Goal: Information Seeking & Learning: Learn about a topic

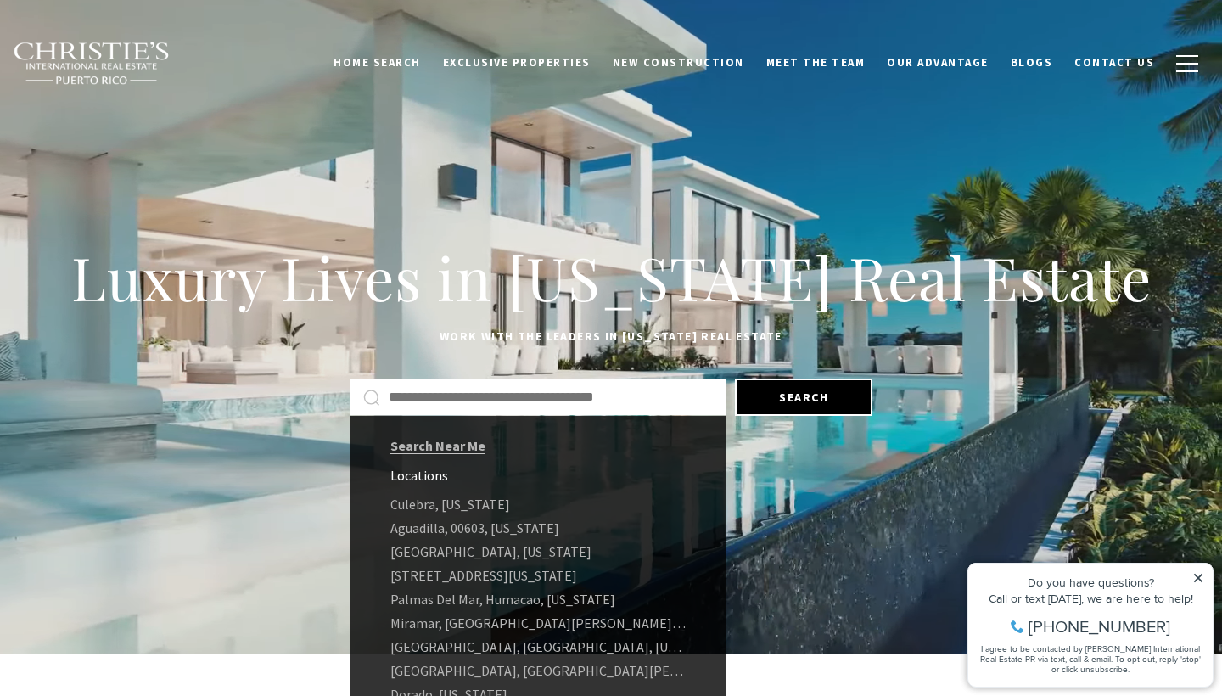
click at [501, 396] on input "Search by Address, City, or Neighborhood" at bounding box center [551, 397] width 324 height 22
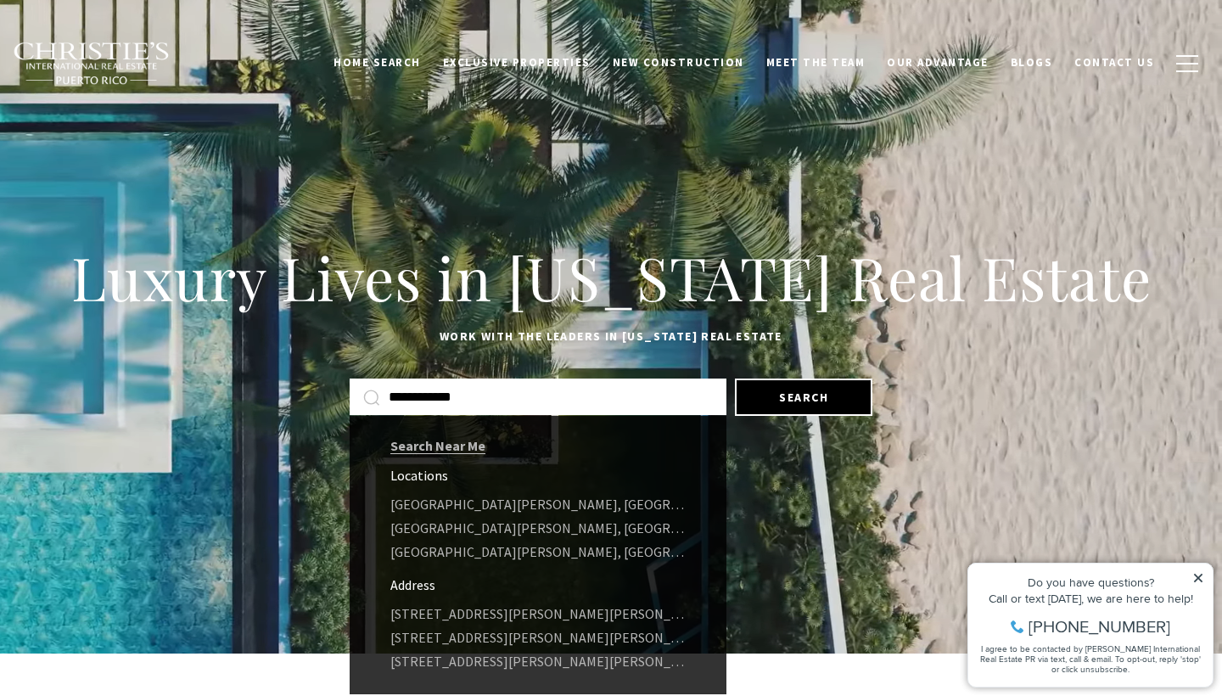
type input "**********"
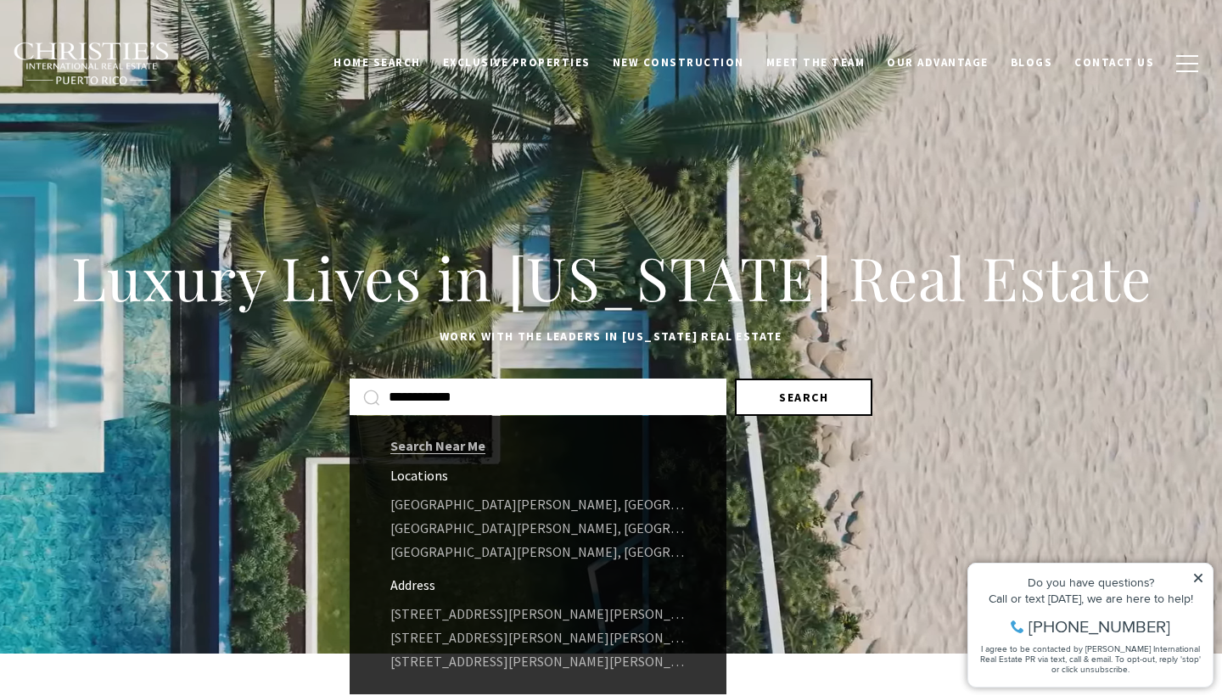
drag, startPoint x: 501, startPoint y: 396, endPoint x: 802, endPoint y: 403, distance: 301.4
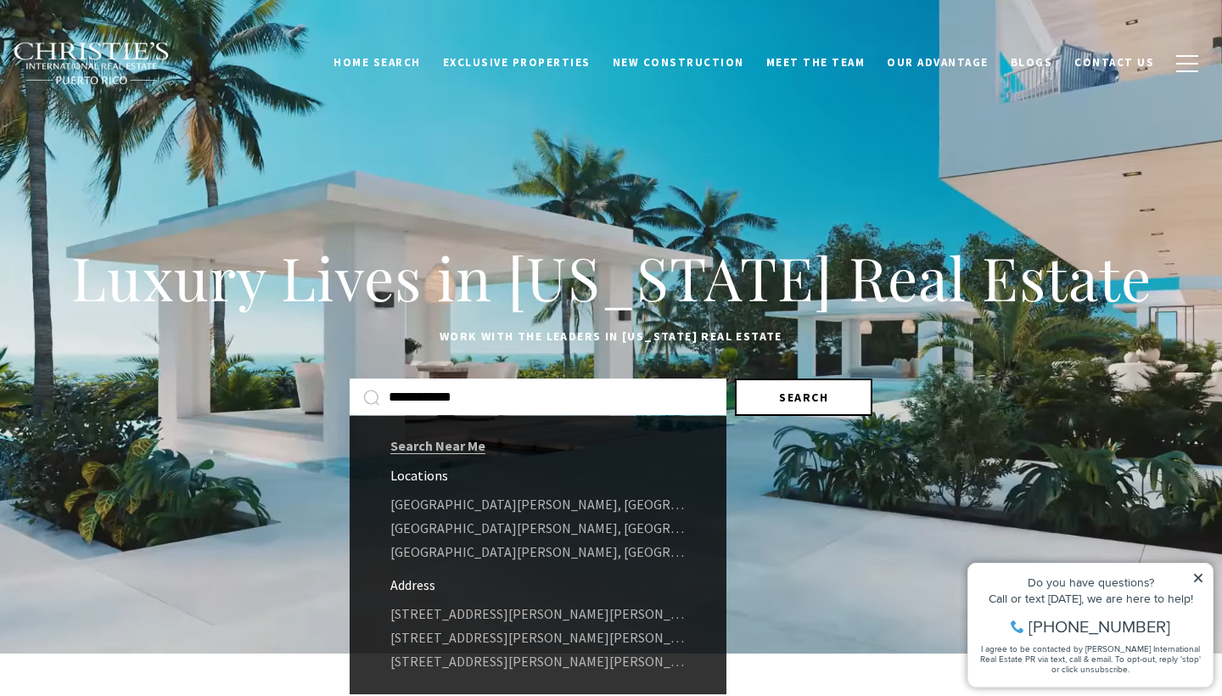
click at [802, 403] on button "Search" at bounding box center [804, 397] width 138 height 37
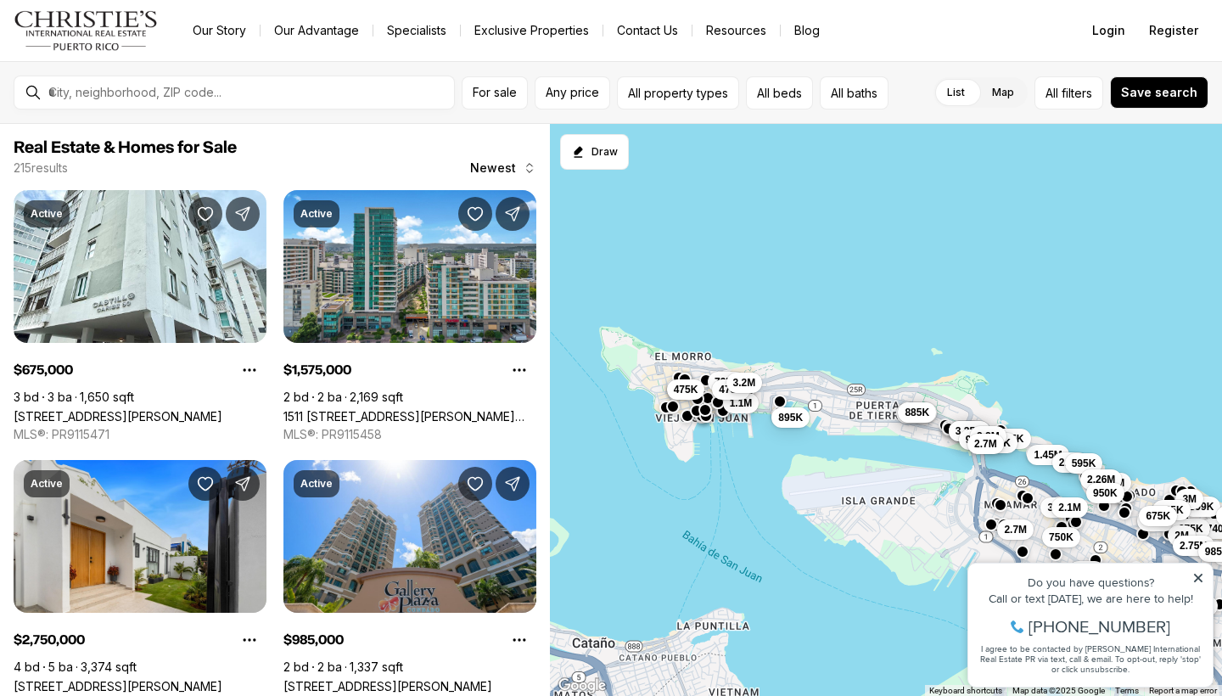
click at [649, 367] on div "895K 795K 1.1M 478K 3.2M 475K 685K 740K 975K 2M 750K 1.58M 349K 1.4M 3.3M 2.75M…" at bounding box center [886, 410] width 672 height 573
click at [728, 359] on div "895K 795K 1.1M 478K 3.2M 475K 685K 740K 975K 2M 750K 1.58M 349K 1.4M 3.3M 2.75M…" at bounding box center [886, 410] width 672 height 573
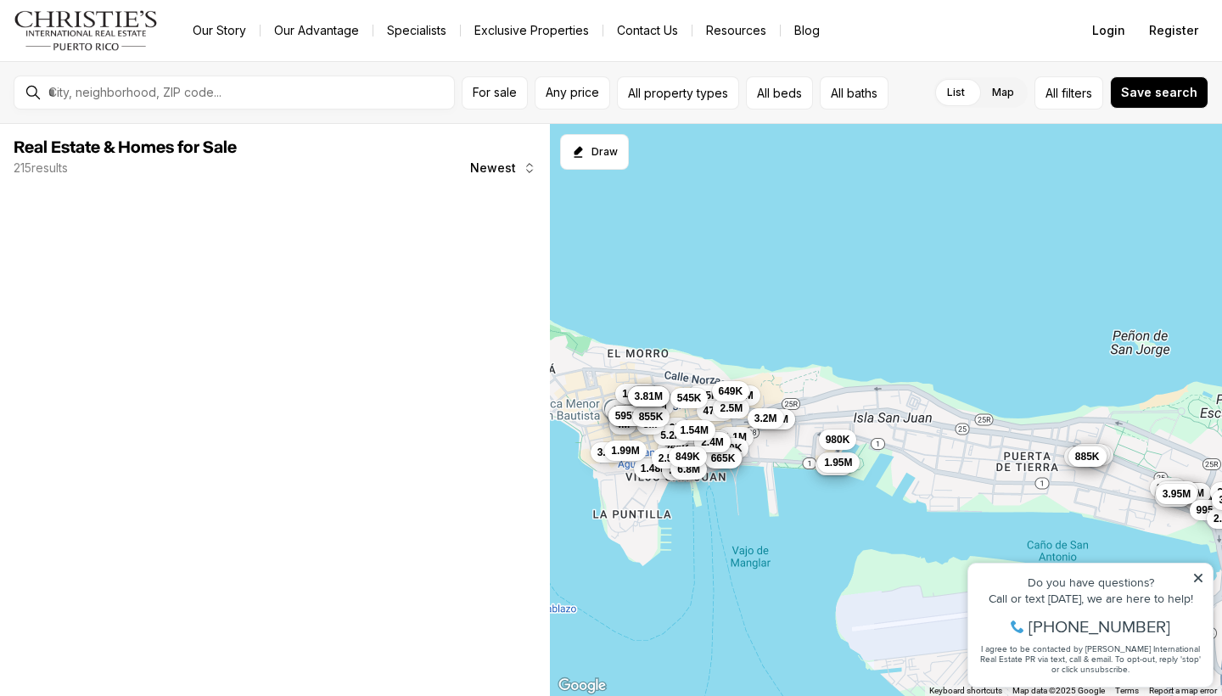
click at [692, 542] on div "895K 795K 1.1M 478K 3.2M 475K 475K 1.28M 1.48M 1.38M 2.5M 1.75M 1.5M 760K 9M 1.…" at bounding box center [886, 410] width 672 height 573
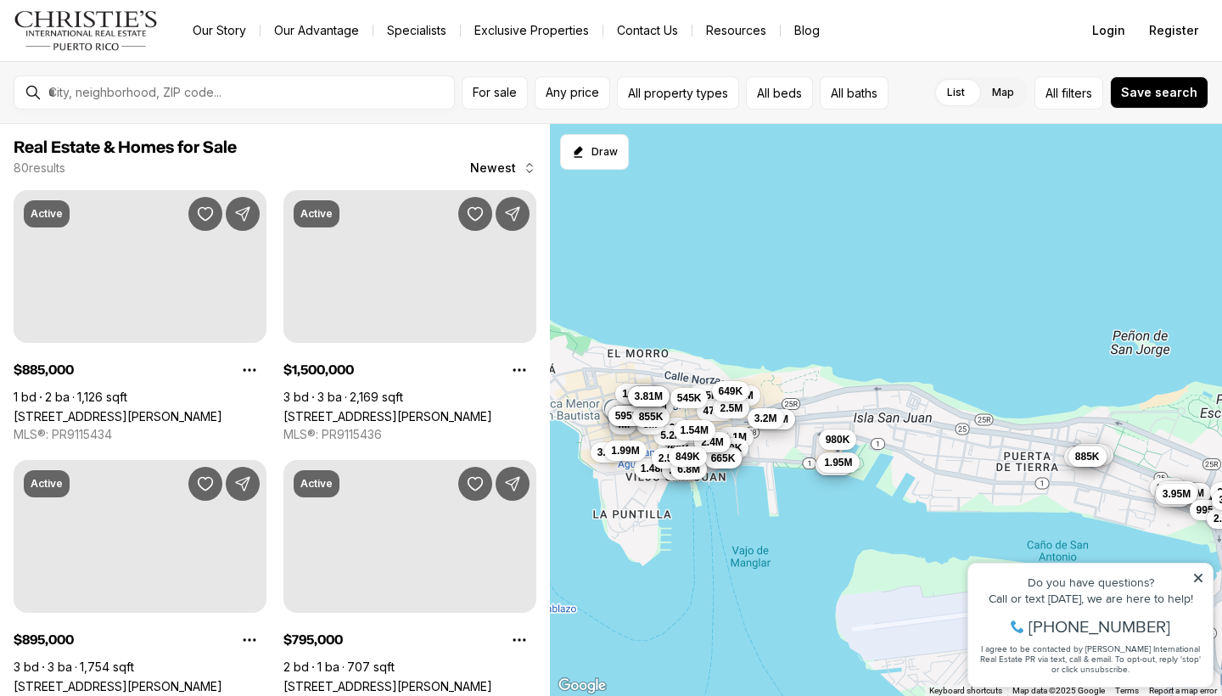
click at [692, 542] on div "895K 795K 1.1M 478K 3.2M 475K 475K 1.28M 1.48M 1.38M 2.5M 1.75M 1.5M 760K 9M 1.…" at bounding box center [886, 410] width 672 height 573
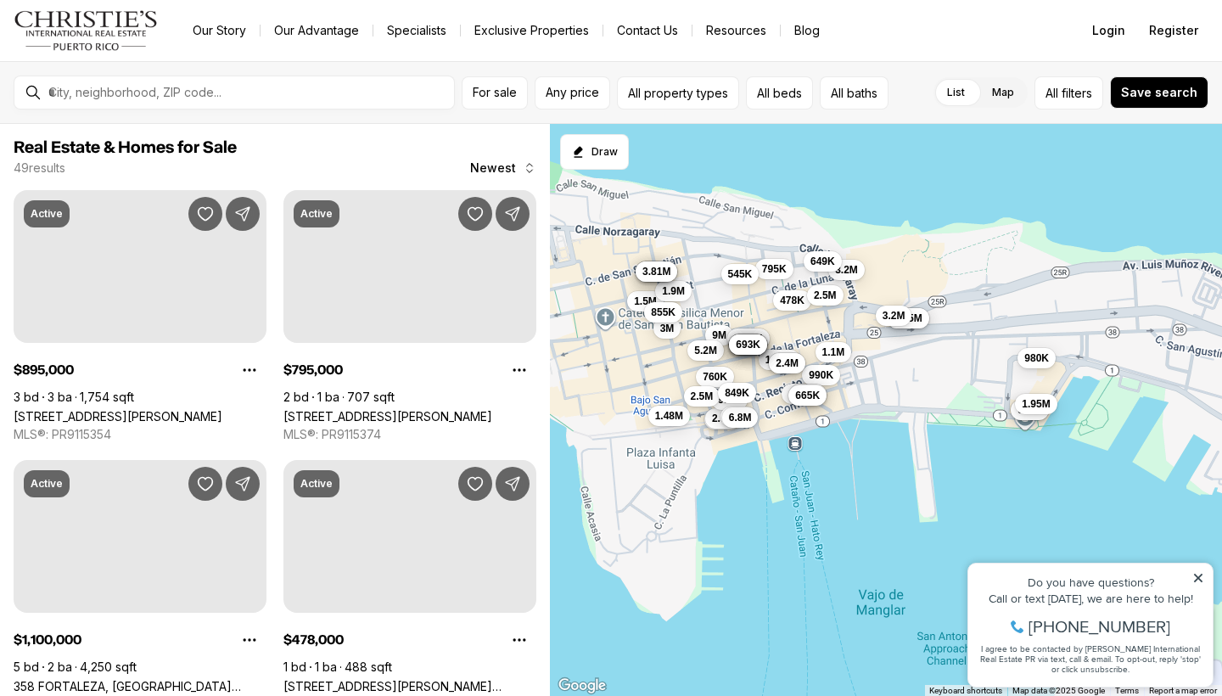
drag, startPoint x: 673, startPoint y: 490, endPoint x: 793, endPoint y: 573, distance: 145.8
click at [793, 573] on div "895K 795K 1.1M 478K 3.2M 1.28M 1.48M 1.38M 2.5M 1.75M 1.5M 760K 9M 1.9M 2.9M 2.…" at bounding box center [886, 410] width 672 height 573
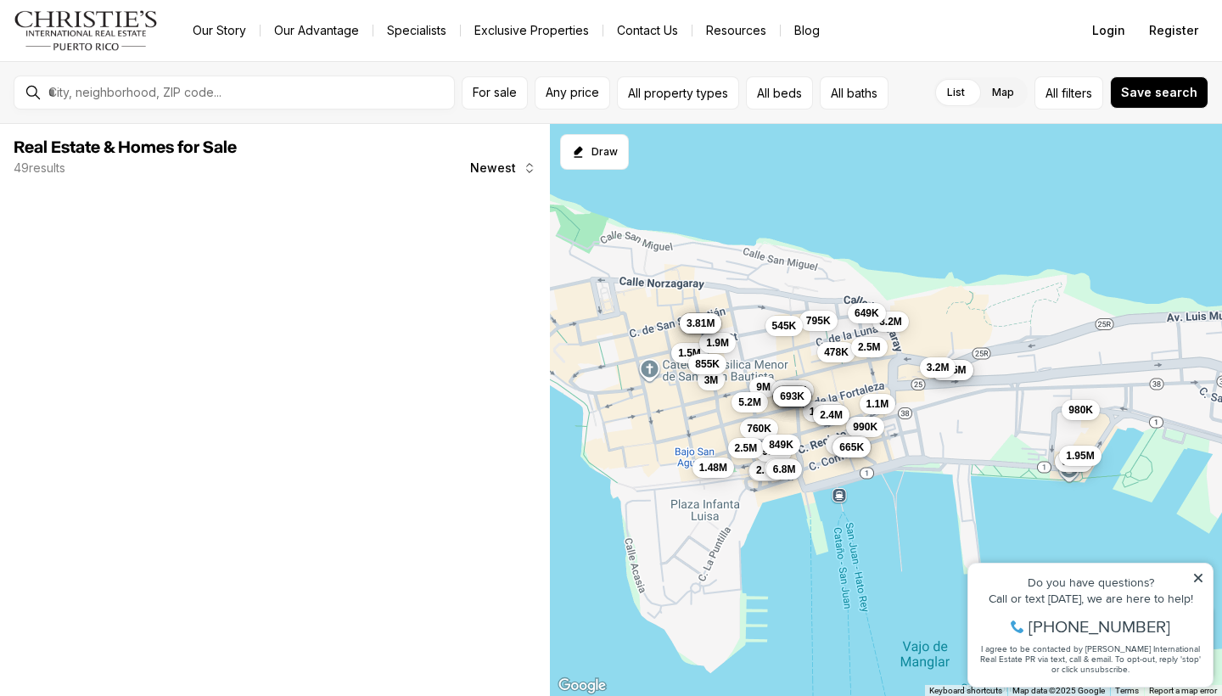
click at [770, 537] on div "895K 795K 1.1M 478K 3.2M 1.28M 1.48M 1.38M 2.5M 1.75M 1.5M 760K 9M 1.9M 2.9M 2.…" at bounding box center [886, 410] width 672 height 573
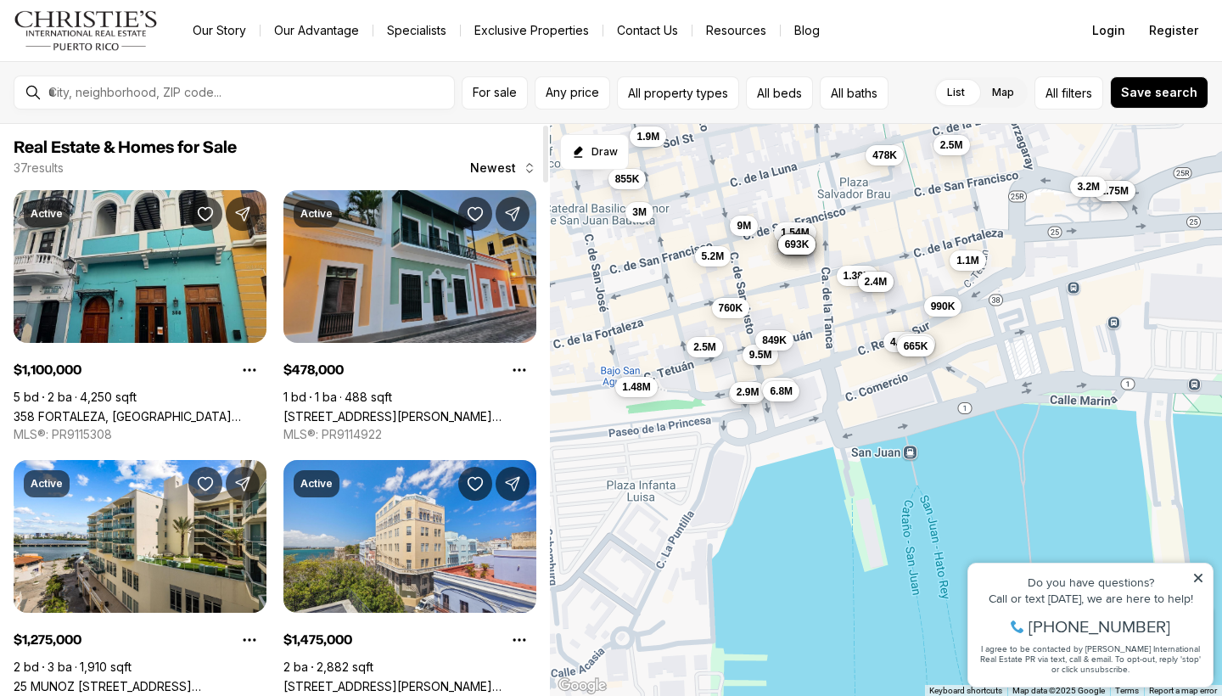
click at [402, 409] on link "[STREET_ADDRESS][PERSON_NAME][PERSON_NAME]" at bounding box center [410, 416] width 253 height 14
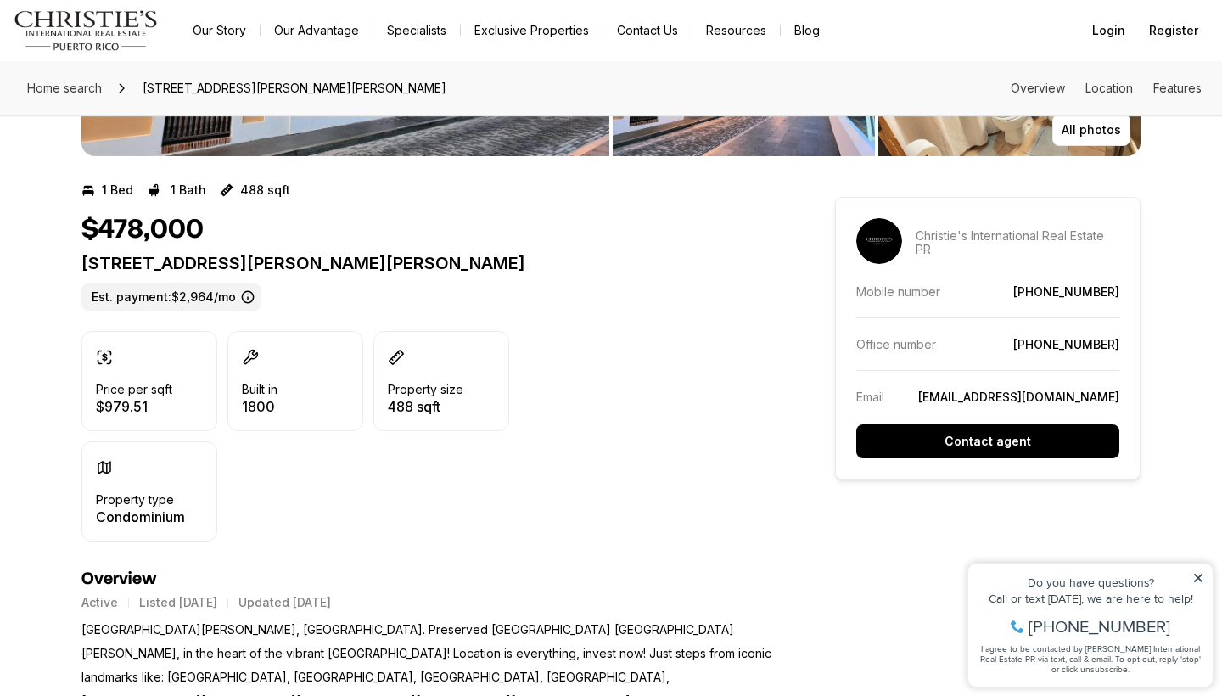
scroll to position [6, 0]
